Goal: Task Accomplishment & Management: Use online tool/utility

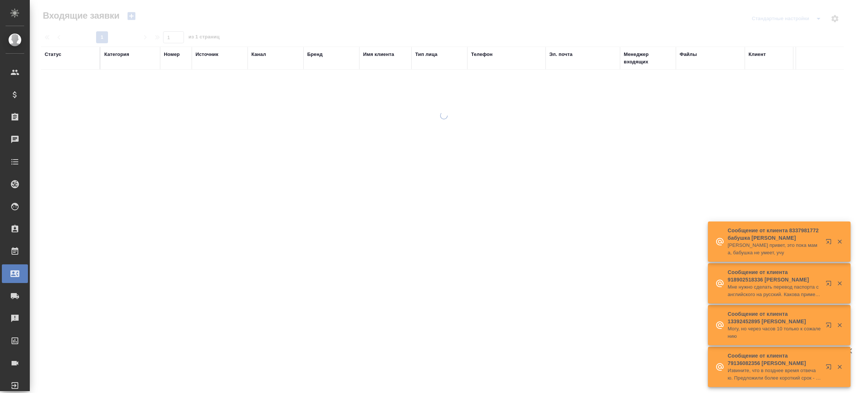
select select "RU"
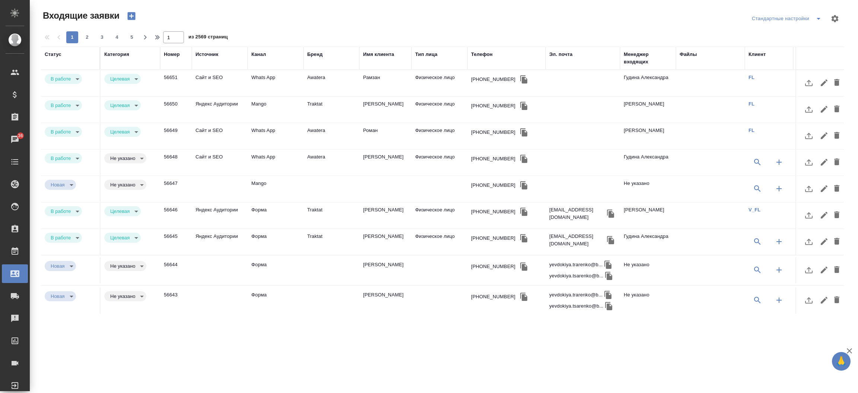
click at [432, 55] on div "Тип лица" at bounding box center [426, 54] width 22 height 7
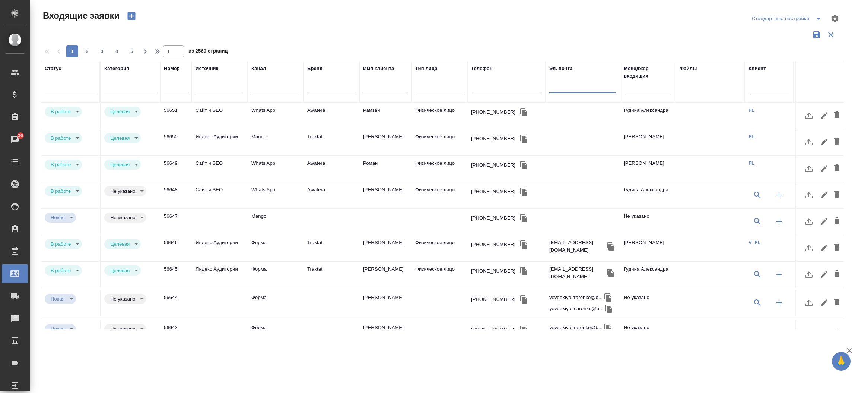
click at [560, 92] on input "text" at bounding box center [582, 87] width 67 height 9
paste input "[EMAIL_ADDRESS][DOMAIN_NAME]"
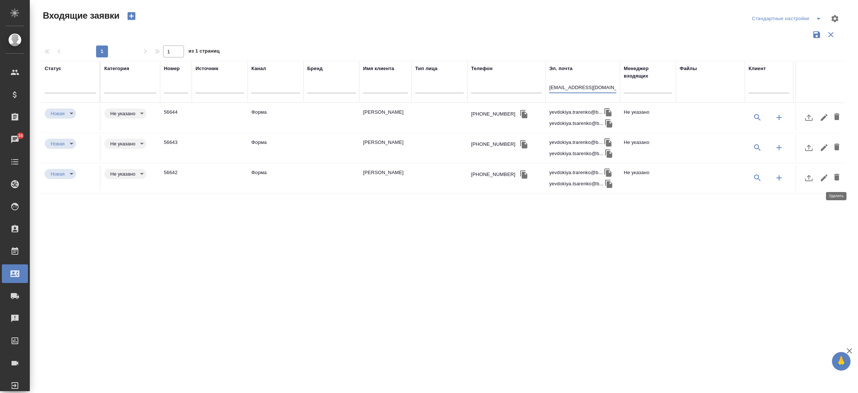
type input "[EMAIL_ADDRESS][DOMAIN_NAME]"
click at [836, 179] on icon "button" at bounding box center [836, 177] width 5 height 7
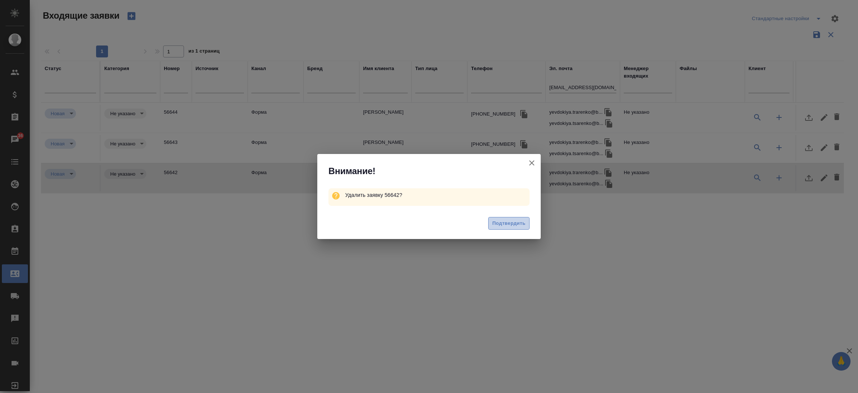
click at [513, 223] on span "Подтвердить" at bounding box center [508, 223] width 33 height 9
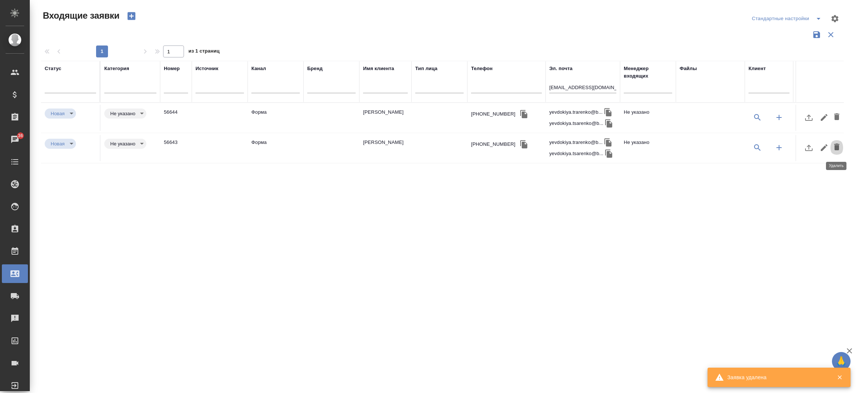
click at [838, 143] on icon "button" at bounding box center [836, 146] width 9 height 9
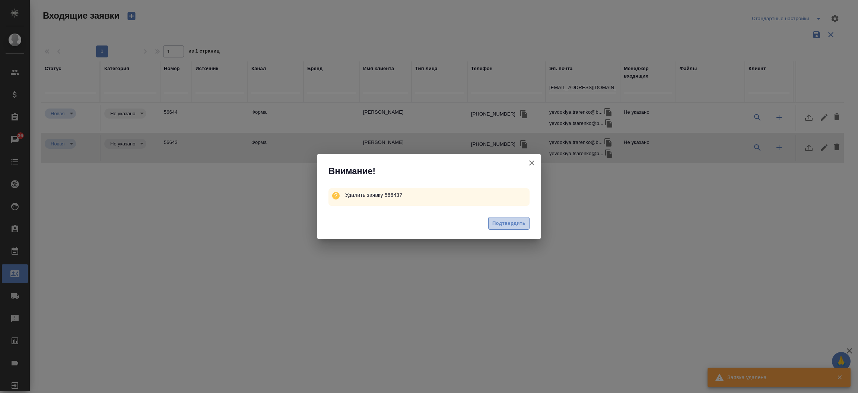
click at [517, 221] on span "Подтвердить" at bounding box center [508, 223] width 33 height 9
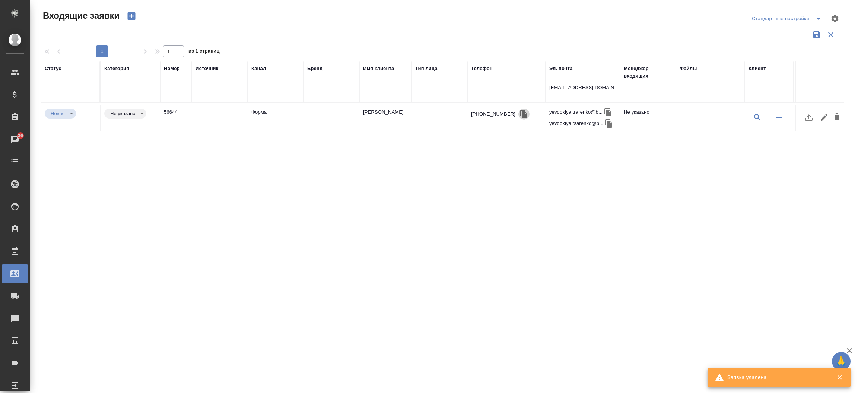
click at [520, 113] on icon "button" at bounding box center [523, 114] width 7 height 8
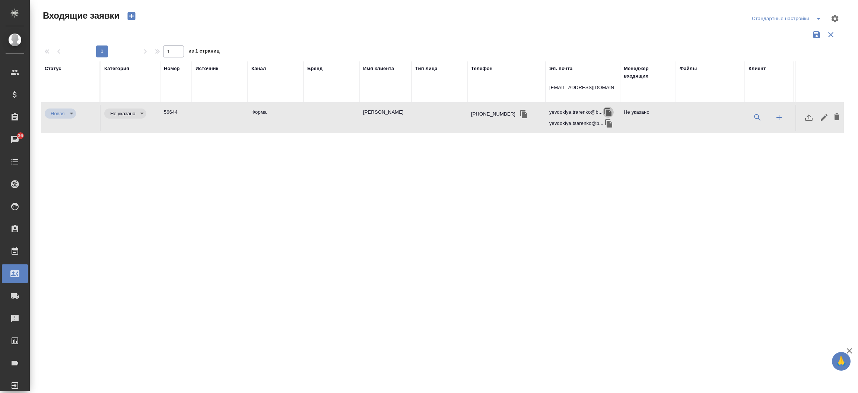
click at [605, 111] on icon "button" at bounding box center [608, 112] width 9 height 9
click at [608, 107] on button "button" at bounding box center [608, 112] width 11 height 11
